Goal: Transaction & Acquisition: Obtain resource

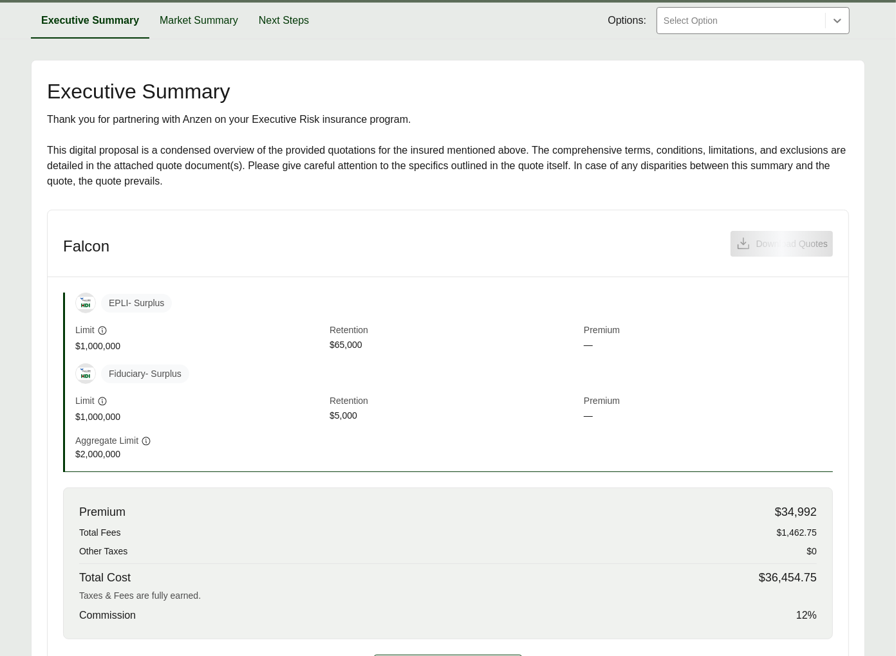
scroll to position [398, 0]
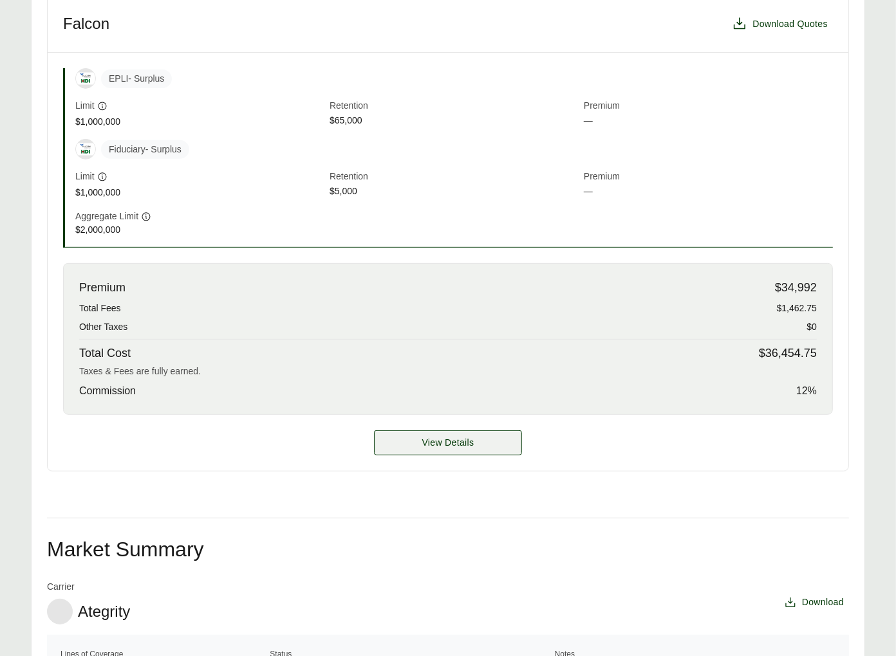
click at [445, 450] on span "View Details" at bounding box center [448, 443] width 52 height 14
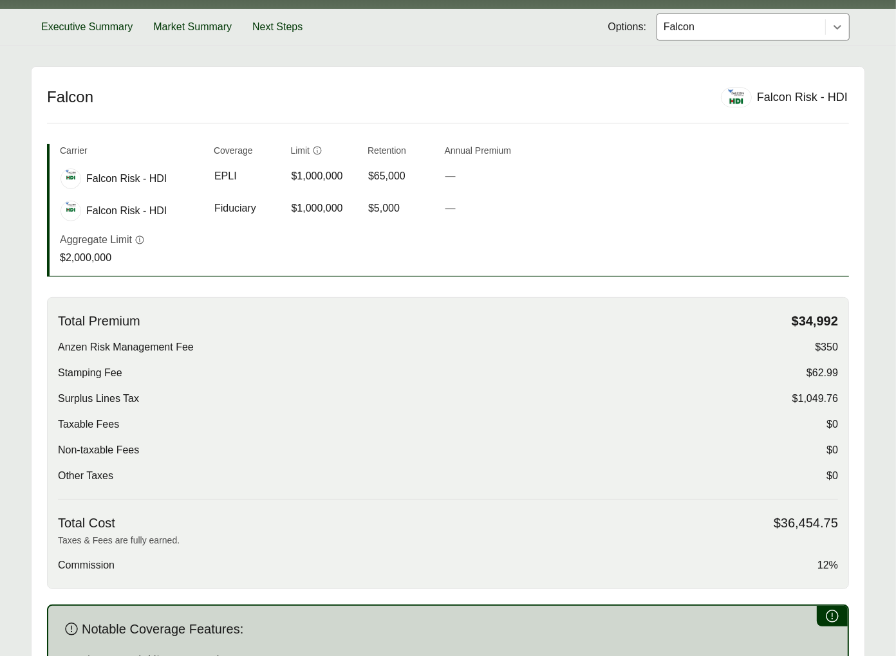
scroll to position [245, 0]
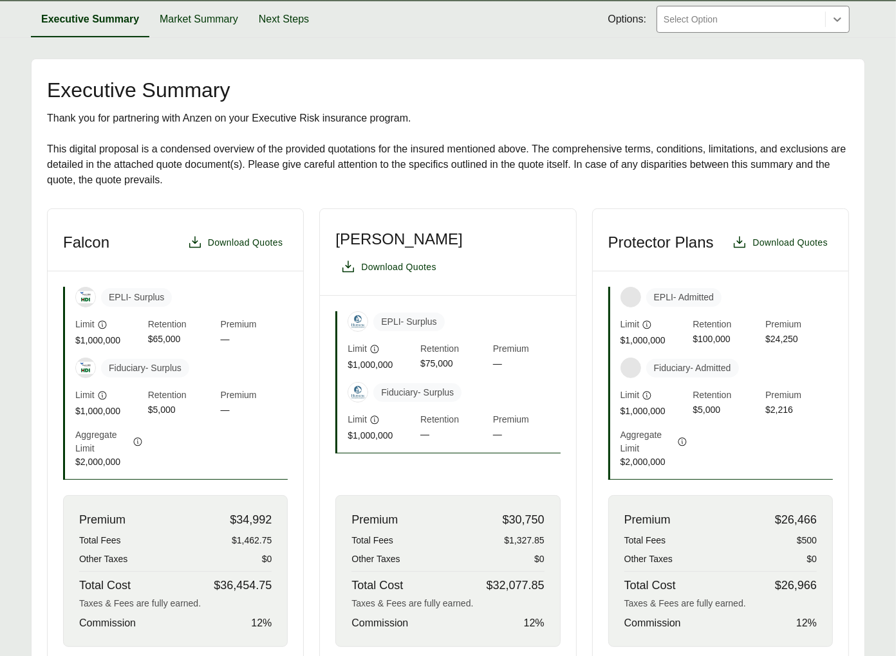
scroll to position [253, 0]
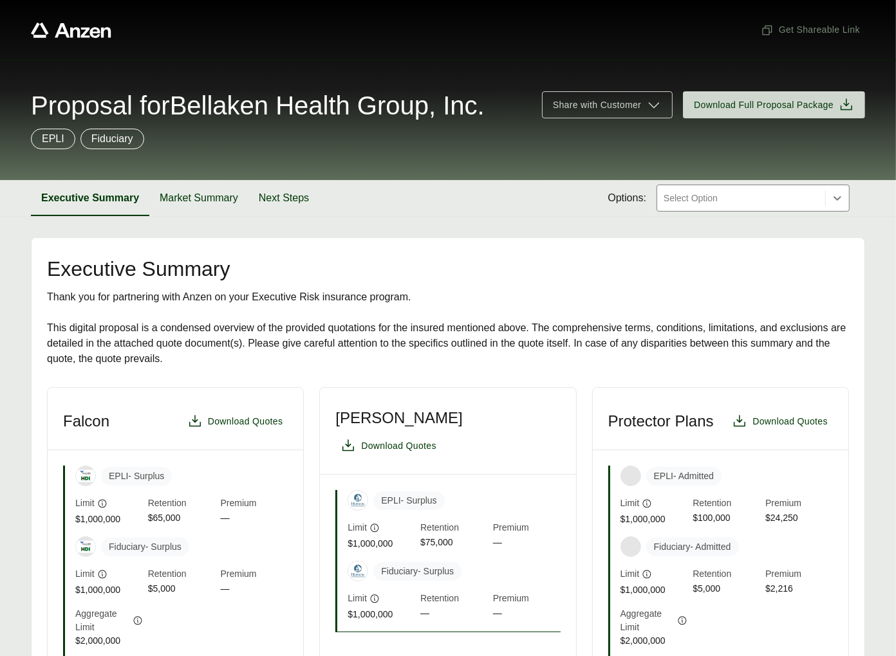
scroll to position [140, 0]
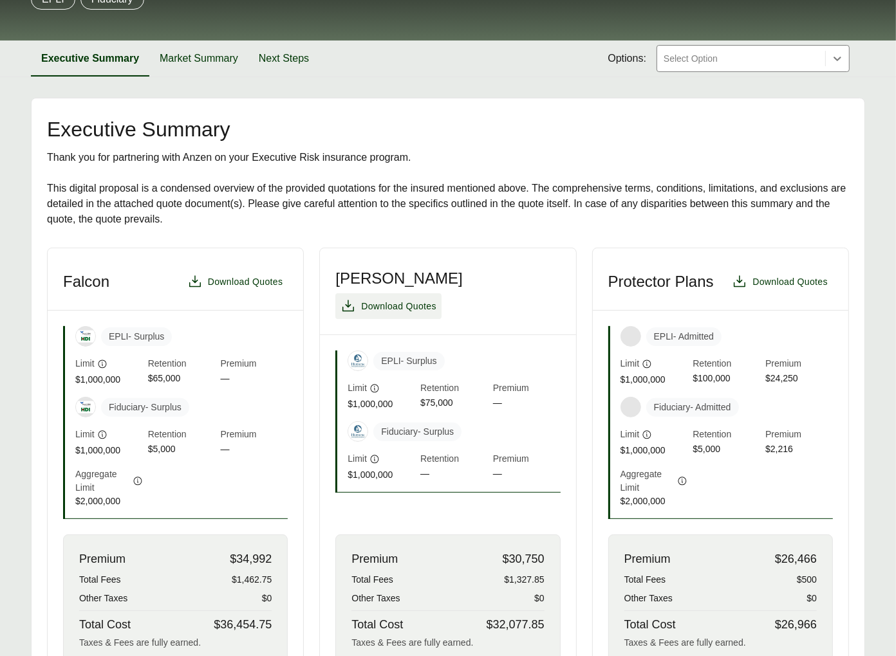
click at [436, 302] on span "Download Quotes" at bounding box center [398, 307] width 75 height 14
click at [833, 311] on header "Protector Plans Download Quotes" at bounding box center [720, 279] width 255 height 62
click at [752, 289] on span "Download Quotes" at bounding box center [789, 282] width 75 height 14
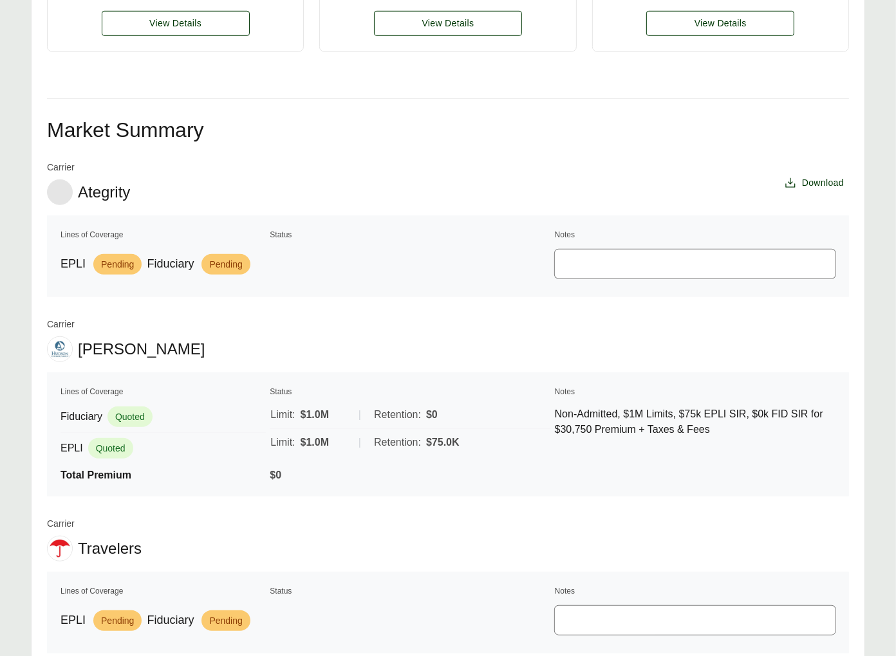
scroll to position [445, 0]
